Goal: Navigation & Orientation: Understand site structure

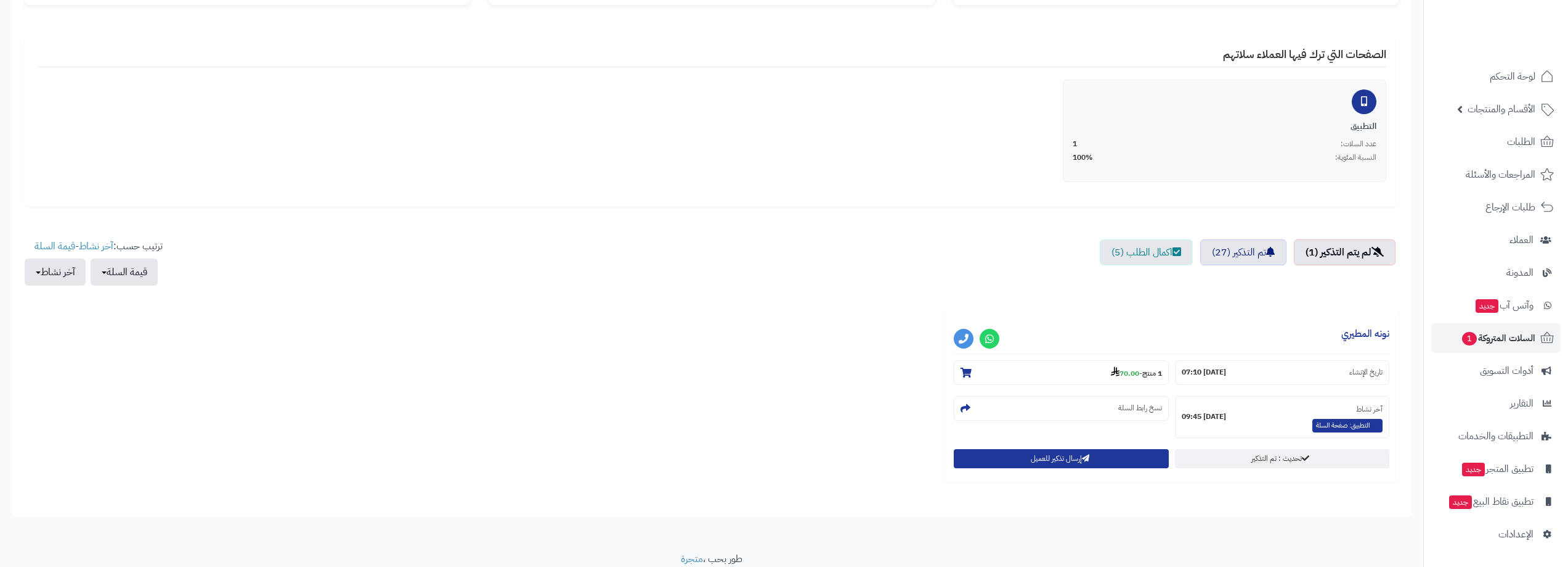
scroll to position [136, 0]
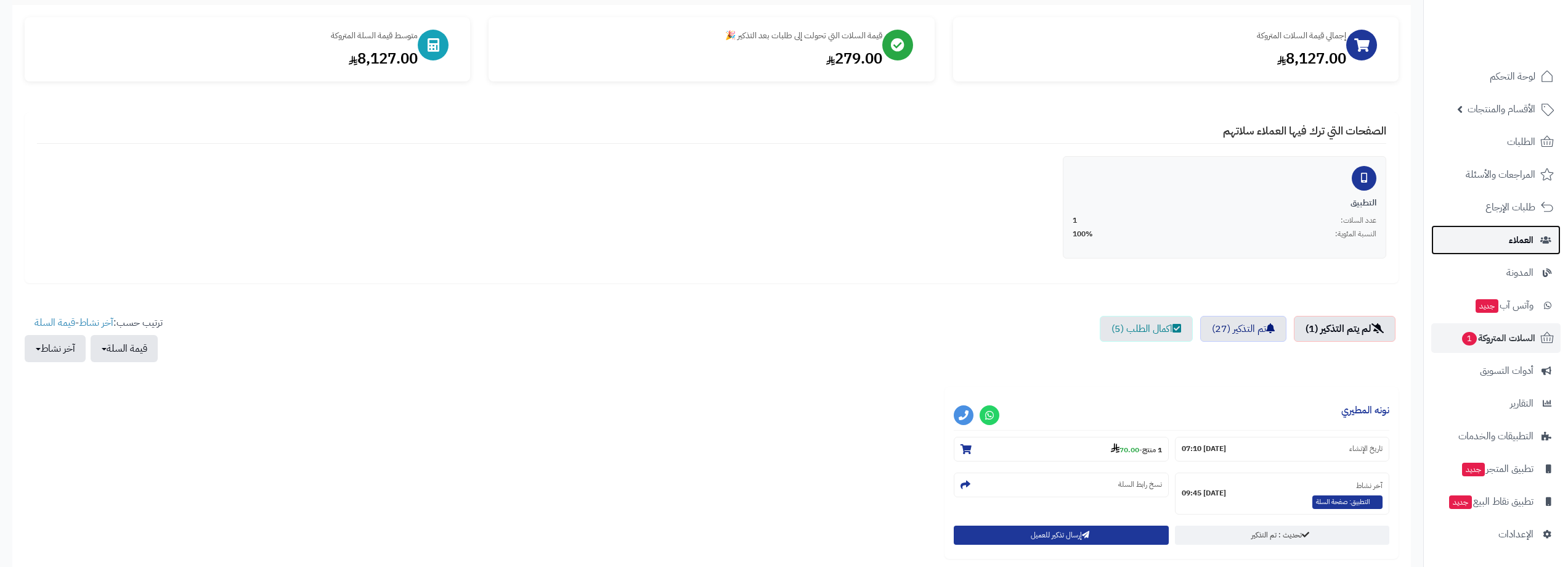
click at [1510, 231] on link "العملاء" at bounding box center [1496, 239] width 130 height 30
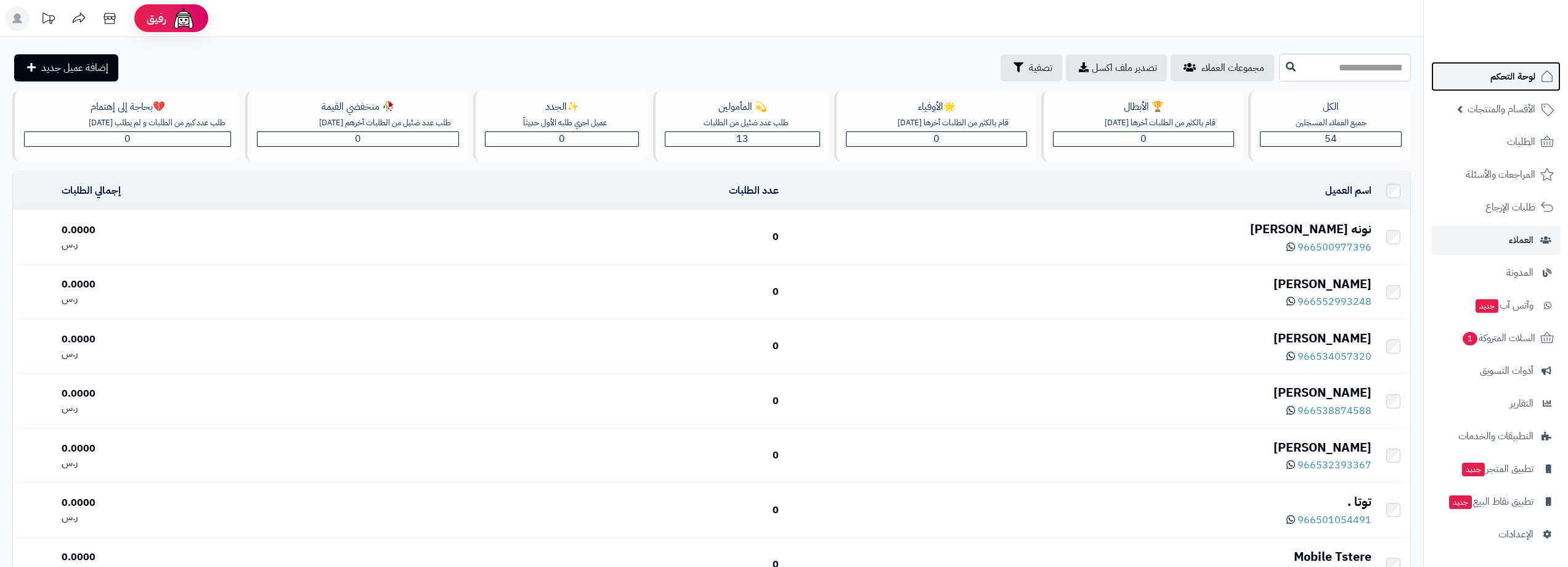
click at [1523, 78] on span "لوحة التحكم" at bounding box center [1512, 77] width 45 height 17
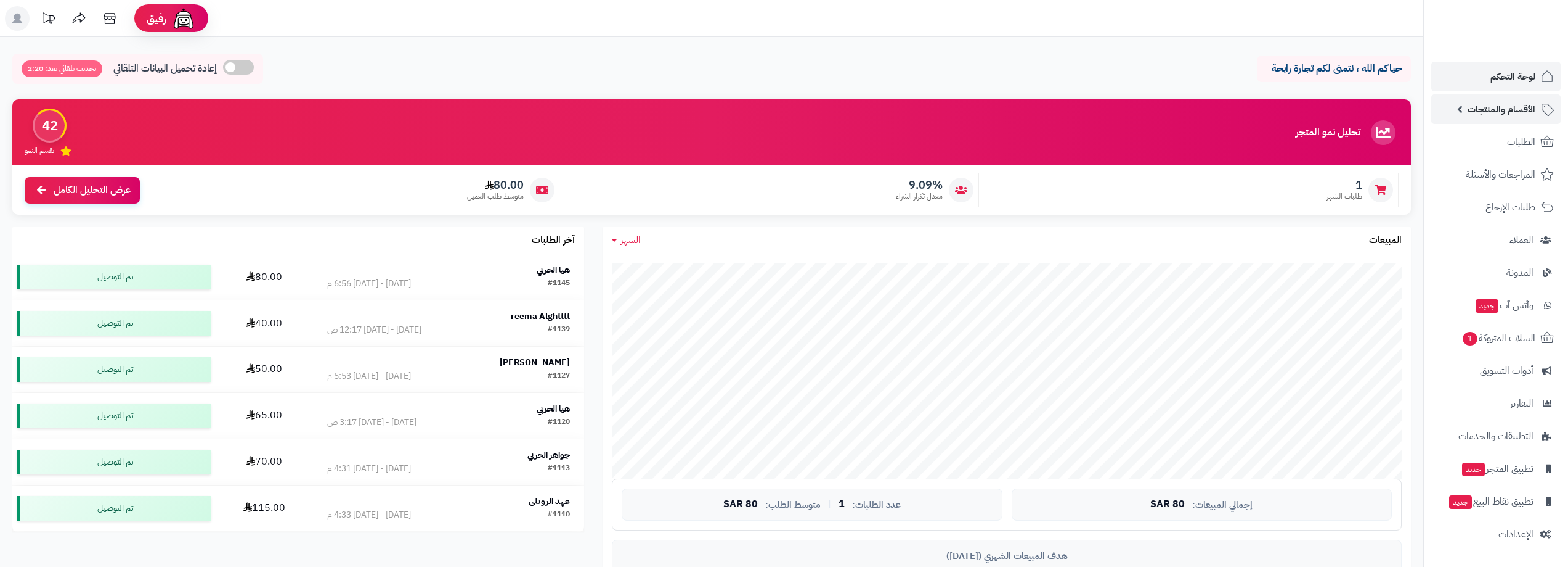
click at [1512, 106] on span "الأقسام والمنتجات" at bounding box center [1501, 110] width 68 height 17
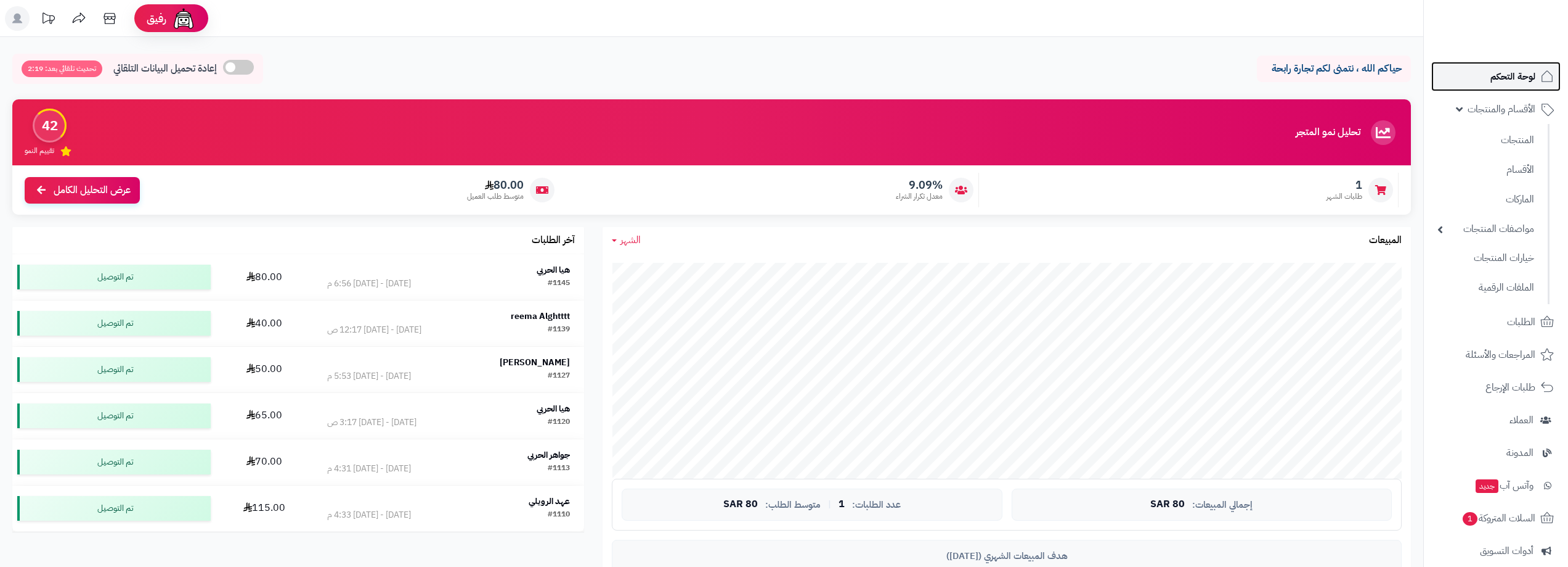
click at [1512, 71] on span "لوحة التحكم" at bounding box center [1512, 77] width 45 height 17
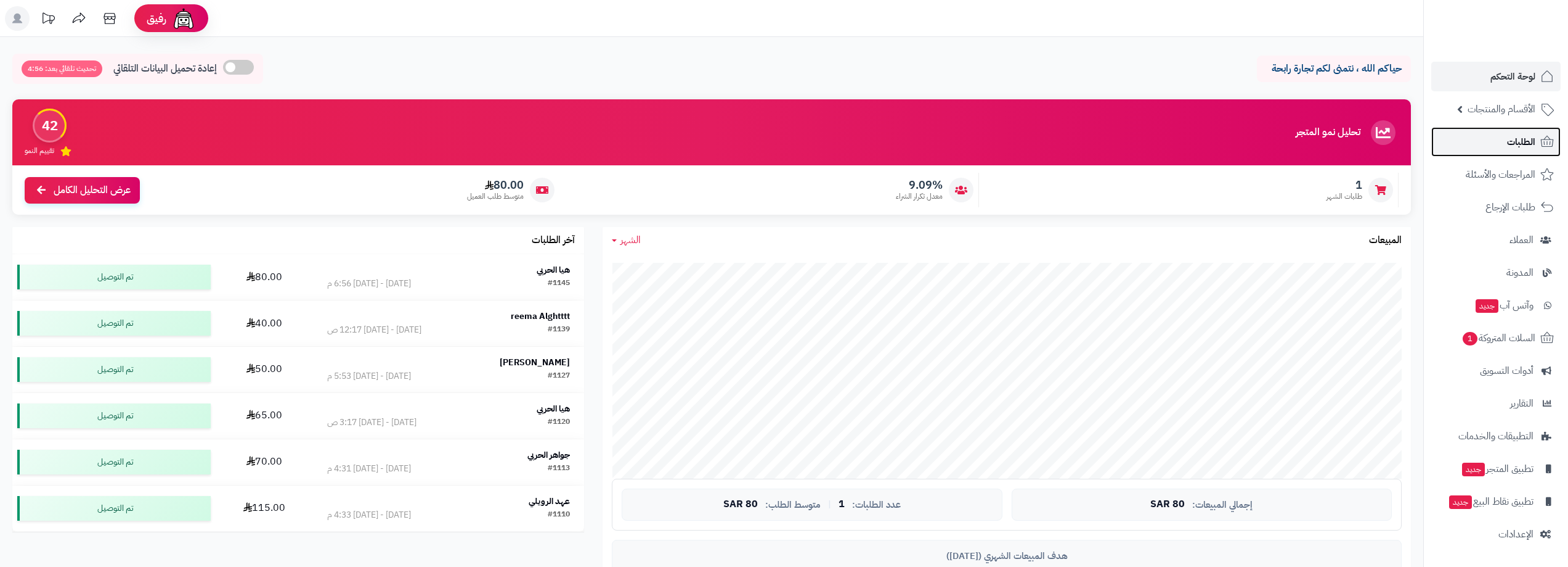
click at [1518, 140] on span "الطلبات" at bounding box center [1522, 142] width 29 height 17
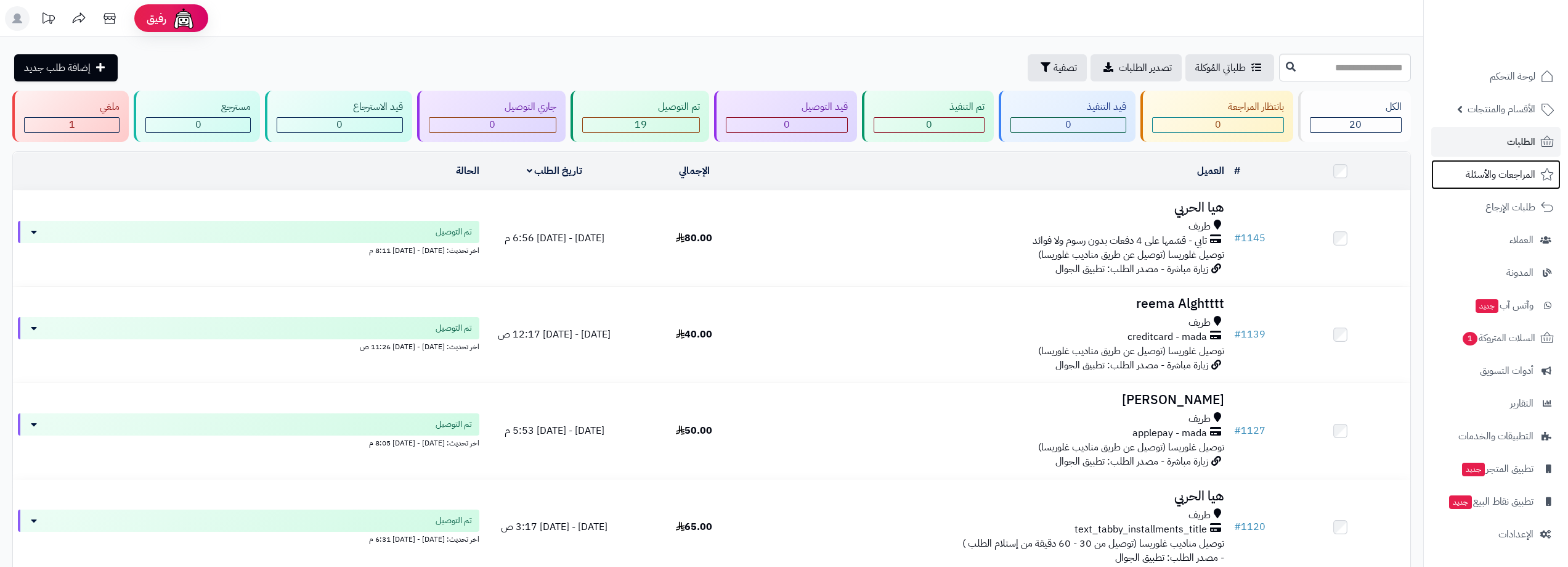
click at [1520, 169] on span "المراجعات والأسئلة" at bounding box center [1501, 175] width 70 height 17
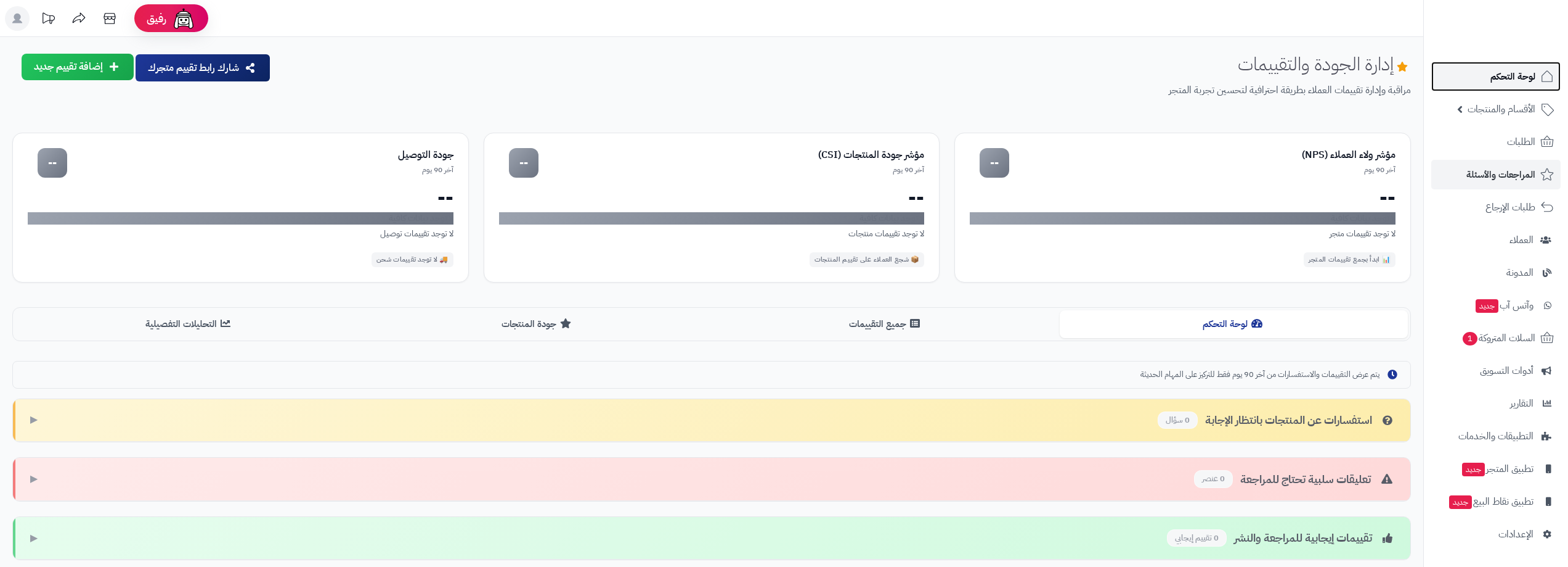
click at [1512, 73] on span "لوحة التحكم" at bounding box center [1512, 77] width 45 height 17
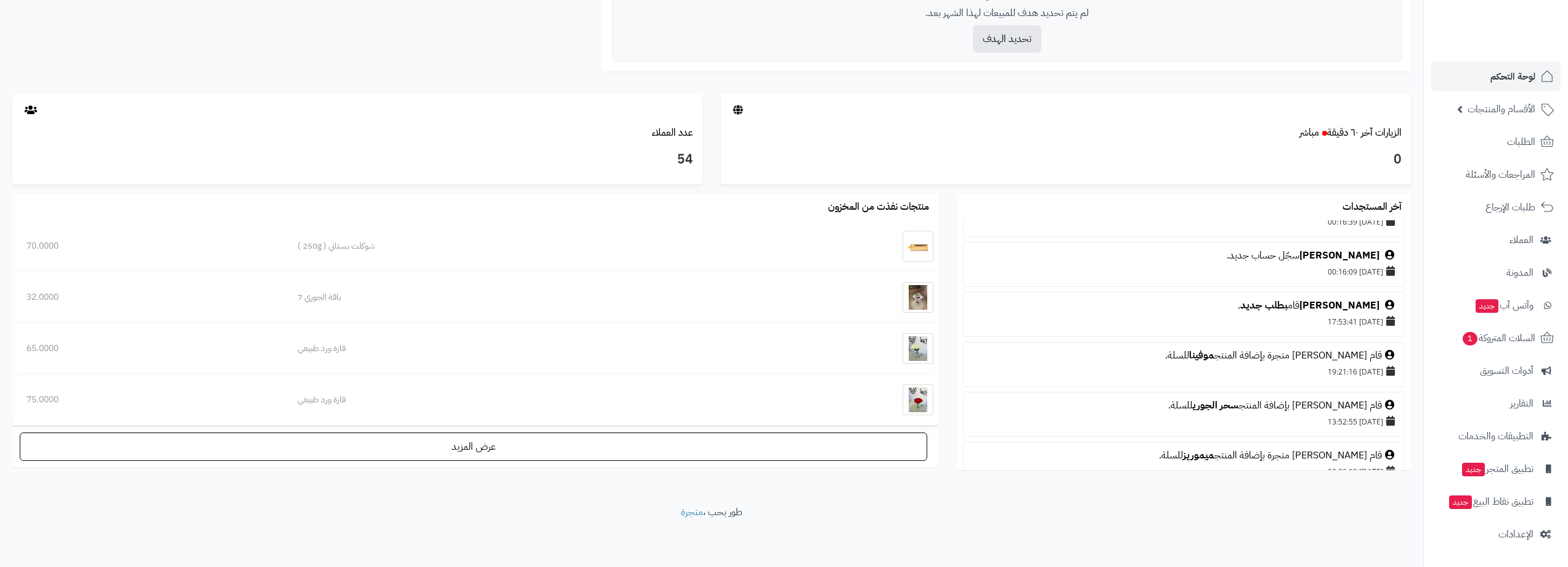
scroll to position [431, 0]
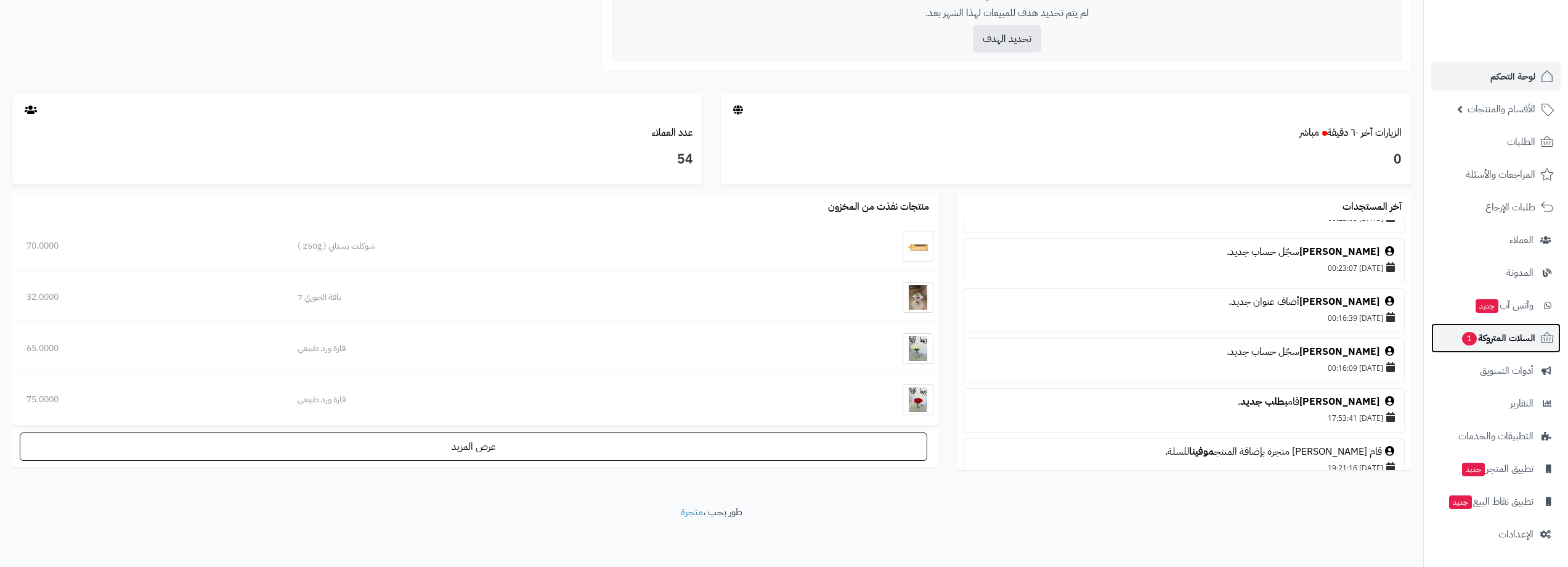
click at [1491, 347] on link "السلات المتروكة 1" at bounding box center [1496, 337] width 130 height 30
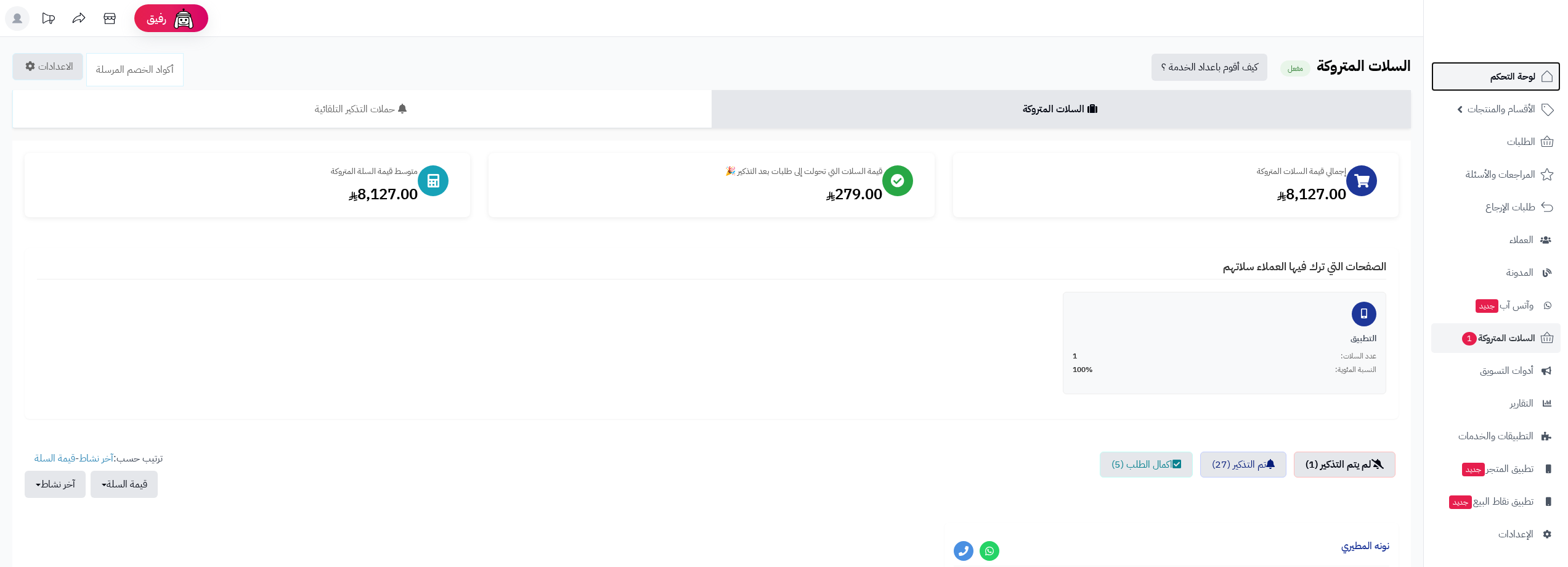
click at [1499, 80] on span "لوحة التحكم" at bounding box center [1512, 77] width 45 height 17
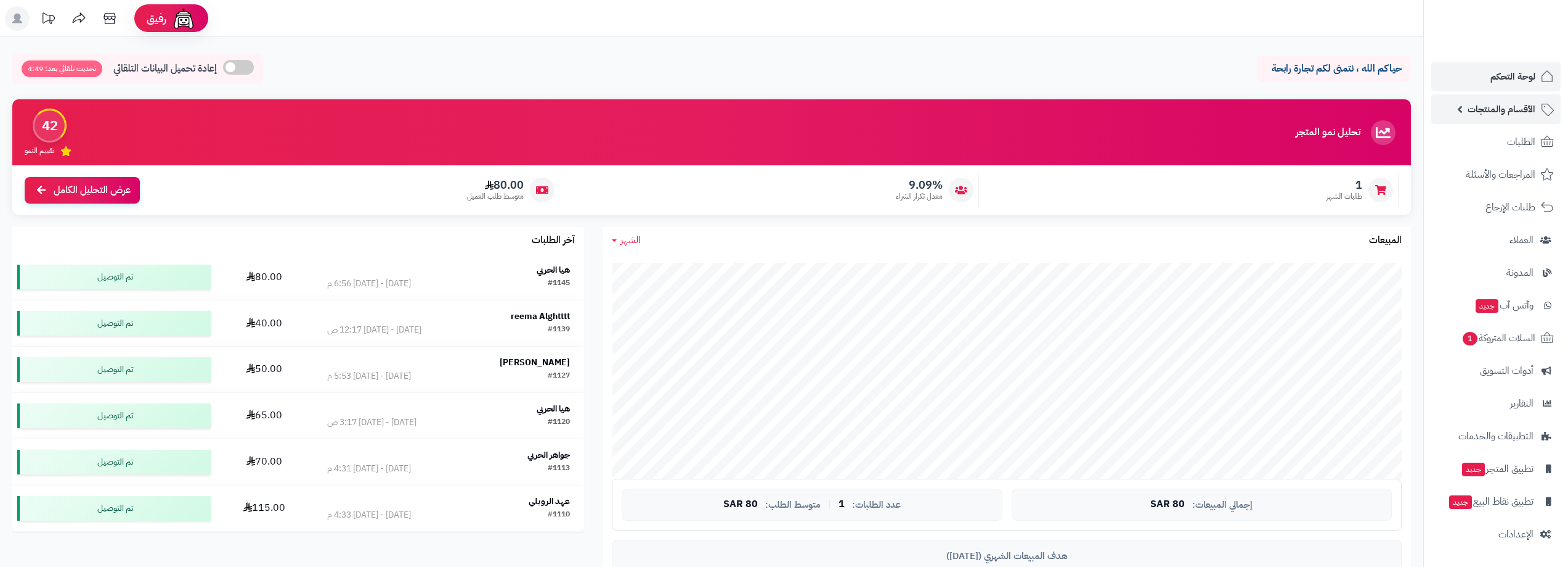
click at [1508, 114] on span "الأقسام والمنتجات" at bounding box center [1501, 110] width 68 height 17
click at [1504, 112] on span "الأقسام والمنتجات" at bounding box center [1501, 110] width 68 height 17
click at [1536, 240] on link "العملاء" at bounding box center [1496, 239] width 130 height 30
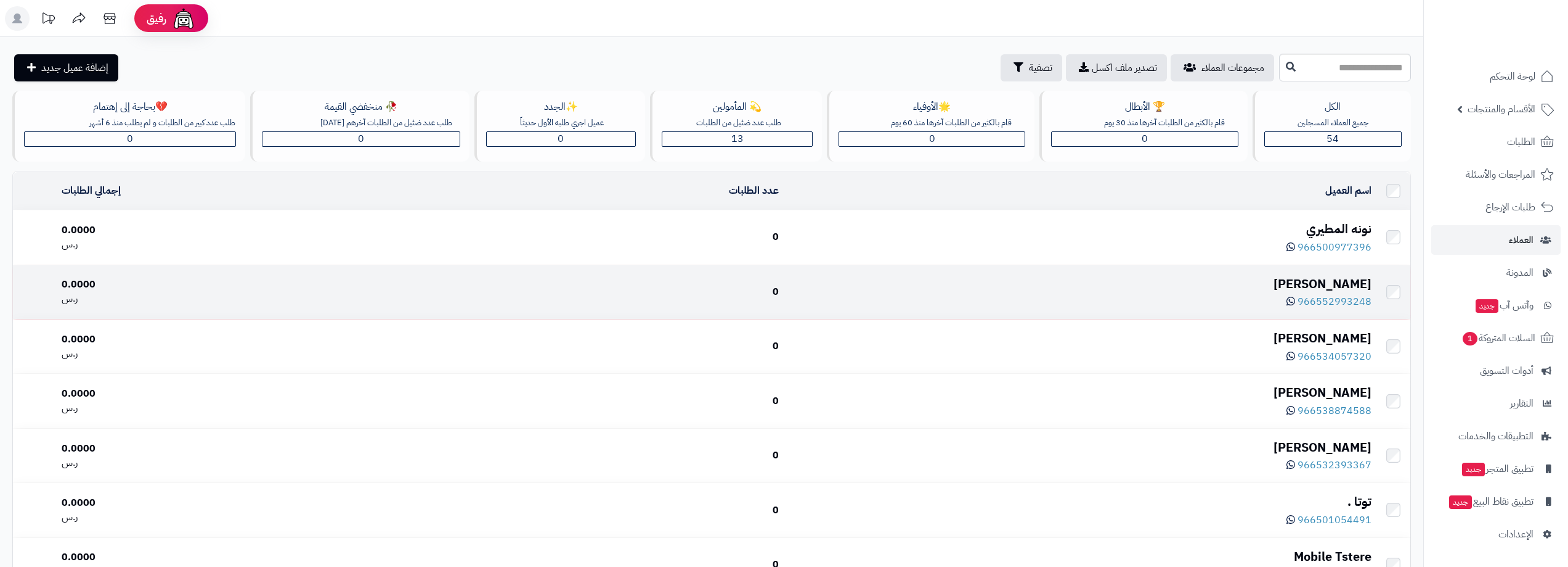
click at [1327, 284] on div "[PERSON_NAME]" at bounding box center [1079, 284] width 583 height 18
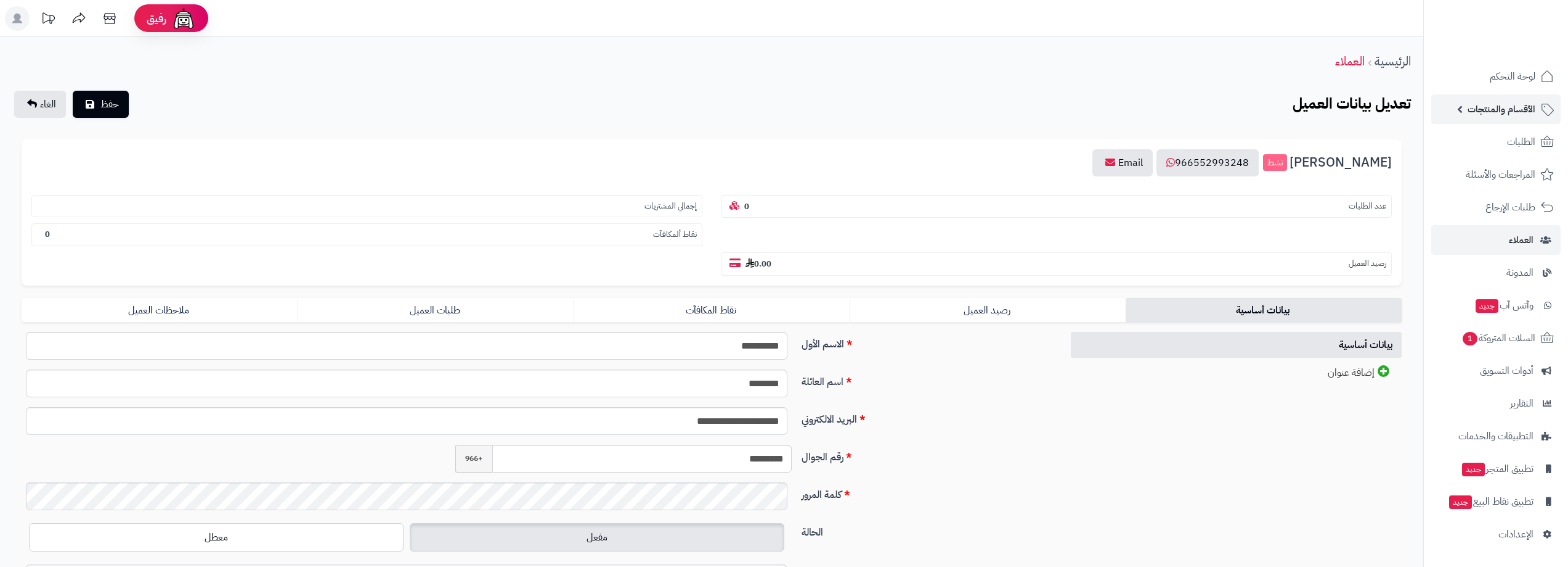
click at [1514, 108] on span "الأقسام والمنتجات" at bounding box center [1501, 110] width 68 height 17
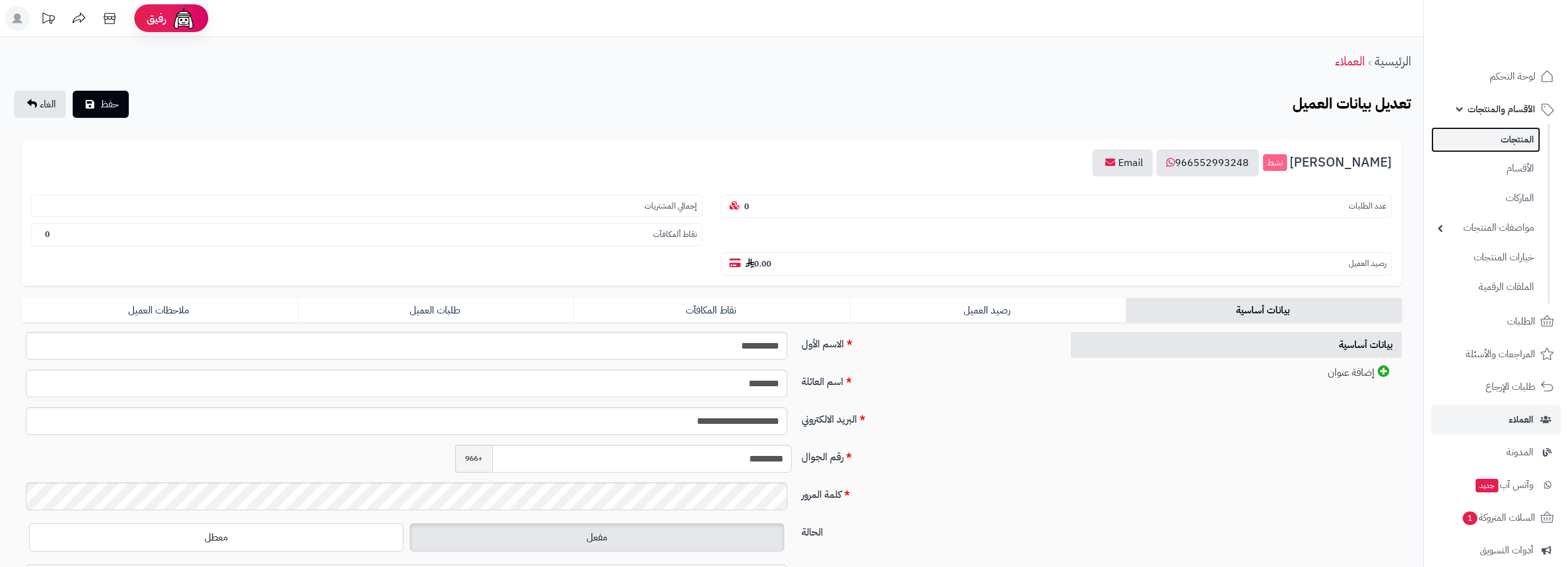
click at [1521, 142] on link "المنتجات" at bounding box center [1486, 139] width 109 height 25
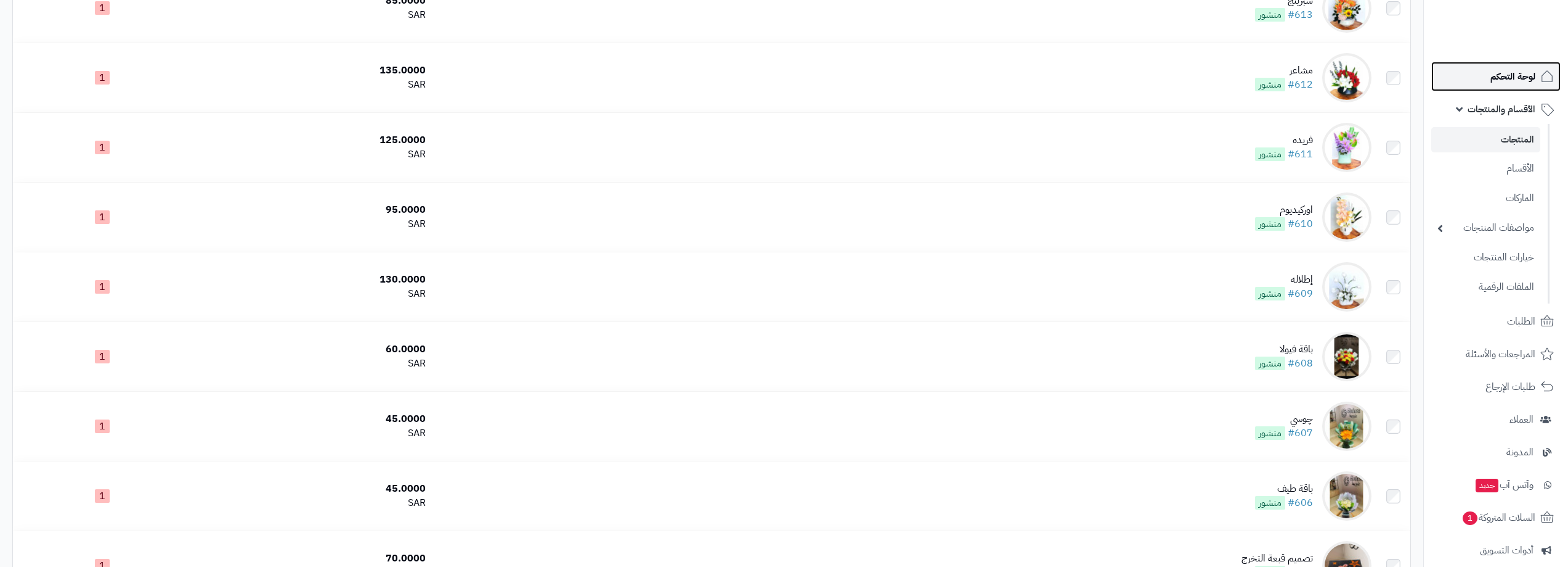
click at [1512, 79] on span "لوحة التحكم" at bounding box center [1512, 77] width 45 height 17
